Goal: Transaction & Acquisition: Purchase product/service

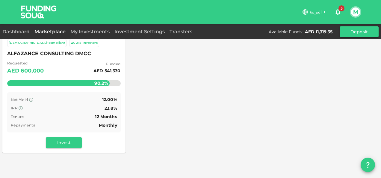
scroll to position [78, 0]
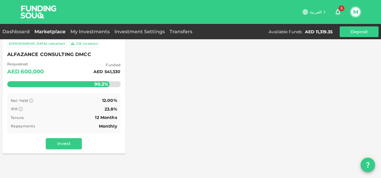
click at [20, 35] on div "Dashboard Marketplace My Investments Investment Settings Transfers Available Fu…" at bounding box center [190, 31] width 381 height 11
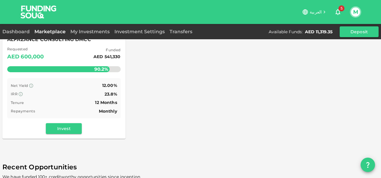
scroll to position [93, 0]
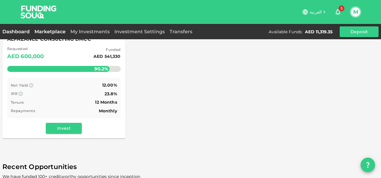
click at [16, 33] on link "Dashboard" at bounding box center [17, 32] width 30 height 6
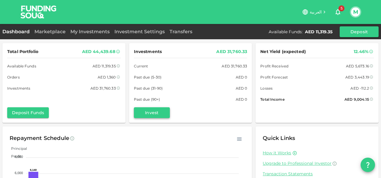
click at [145, 114] on button "Invest" at bounding box center [152, 112] width 36 height 11
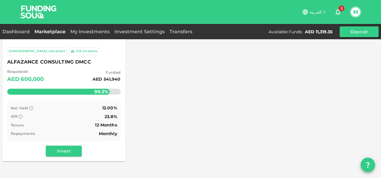
scroll to position [70, 0]
click at [62, 148] on button "Invest" at bounding box center [64, 150] width 36 height 11
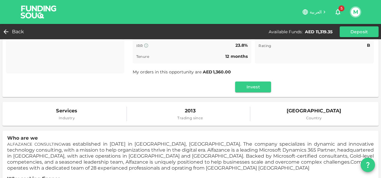
scroll to position [80, 0]
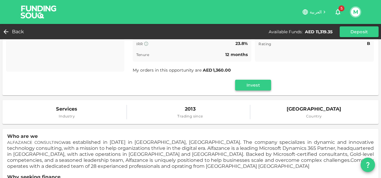
click at [238, 84] on button "Invest" at bounding box center [253, 85] width 36 height 11
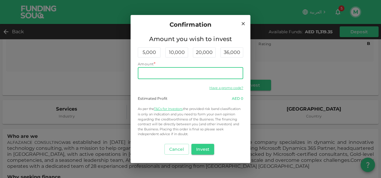
click at [184, 76] on input "Amount" at bounding box center [190, 73] width 105 height 12
click at [207, 147] on button "Invest" at bounding box center [202, 149] width 23 height 11
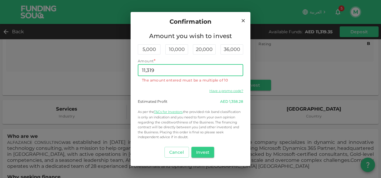
click at [173, 71] on input "11,319" at bounding box center [190, 70] width 105 height 12
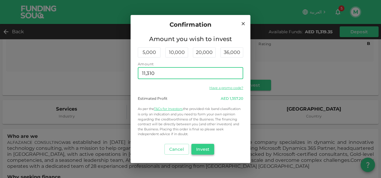
type input "11,310"
click at [201, 150] on button "Invest" at bounding box center [202, 149] width 23 height 11
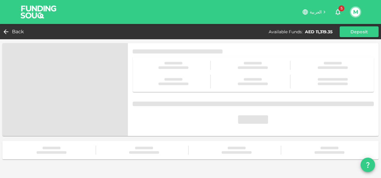
scroll to position [0, 0]
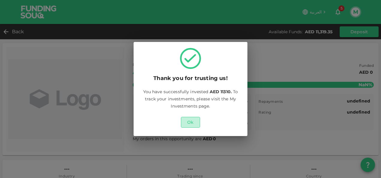
click at [197, 125] on button "Ok" at bounding box center [190, 122] width 19 height 11
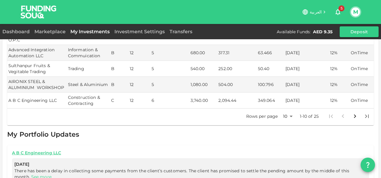
scroll to position [260, 0]
click at [285, 105] on body "العربية 5 M Dashboard Marketplace My Investments Investment Settings Transfers …" at bounding box center [190, 89] width 381 height 178
click at [284, 146] on li "100" at bounding box center [283, 149] width 18 height 11
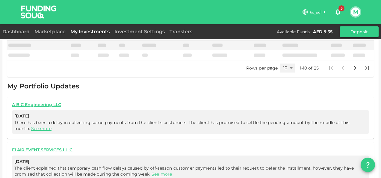
type input "100"
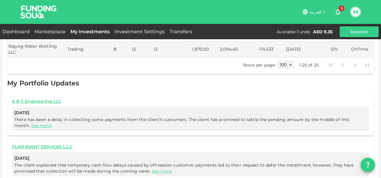
scroll to position [550, 0]
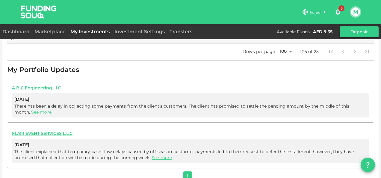
click at [50, 109] on link "See more" at bounding box center [41, 111] width 20 height 5
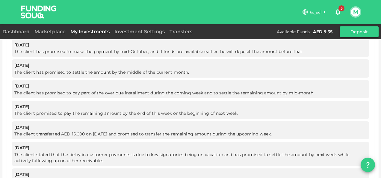
scroll to position [720, 0]
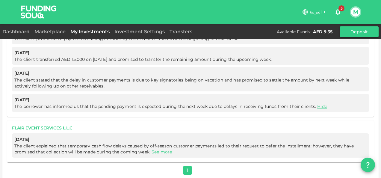
click at [166, 149] on link "See more" at bounding box center [161, 151] width 20 height 5
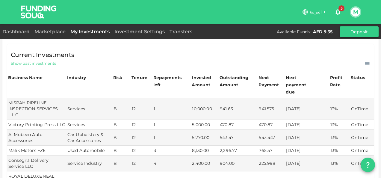
scroll to position [0, 0]
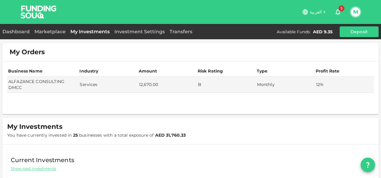
click at [354, 10] on button "M" at bounding box center [355, 11] width 9 height 9
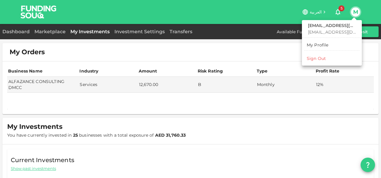
click at [318, 60] on div "Sign Out" at bounding box center [316, 58] width 19 height 6
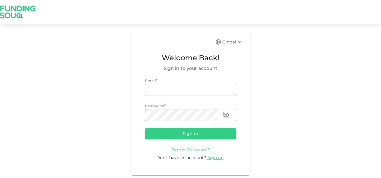
type input "mohdzk278@gmail.com"
